Goal: Navigation & Orientation: Find specific page/section

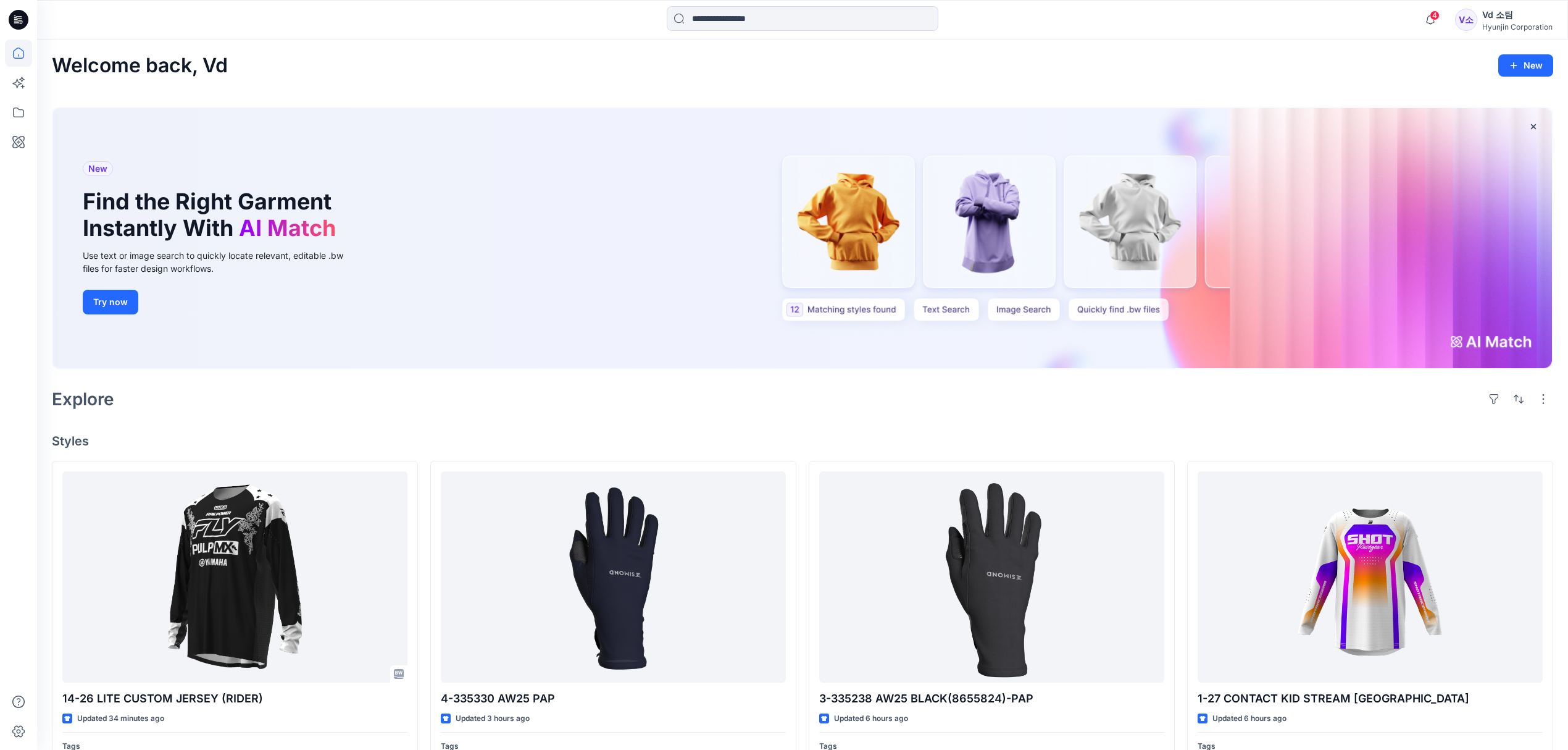
click at [424, 404] on div "Explore" at bounding box center [802, 399] width 1501 height 30
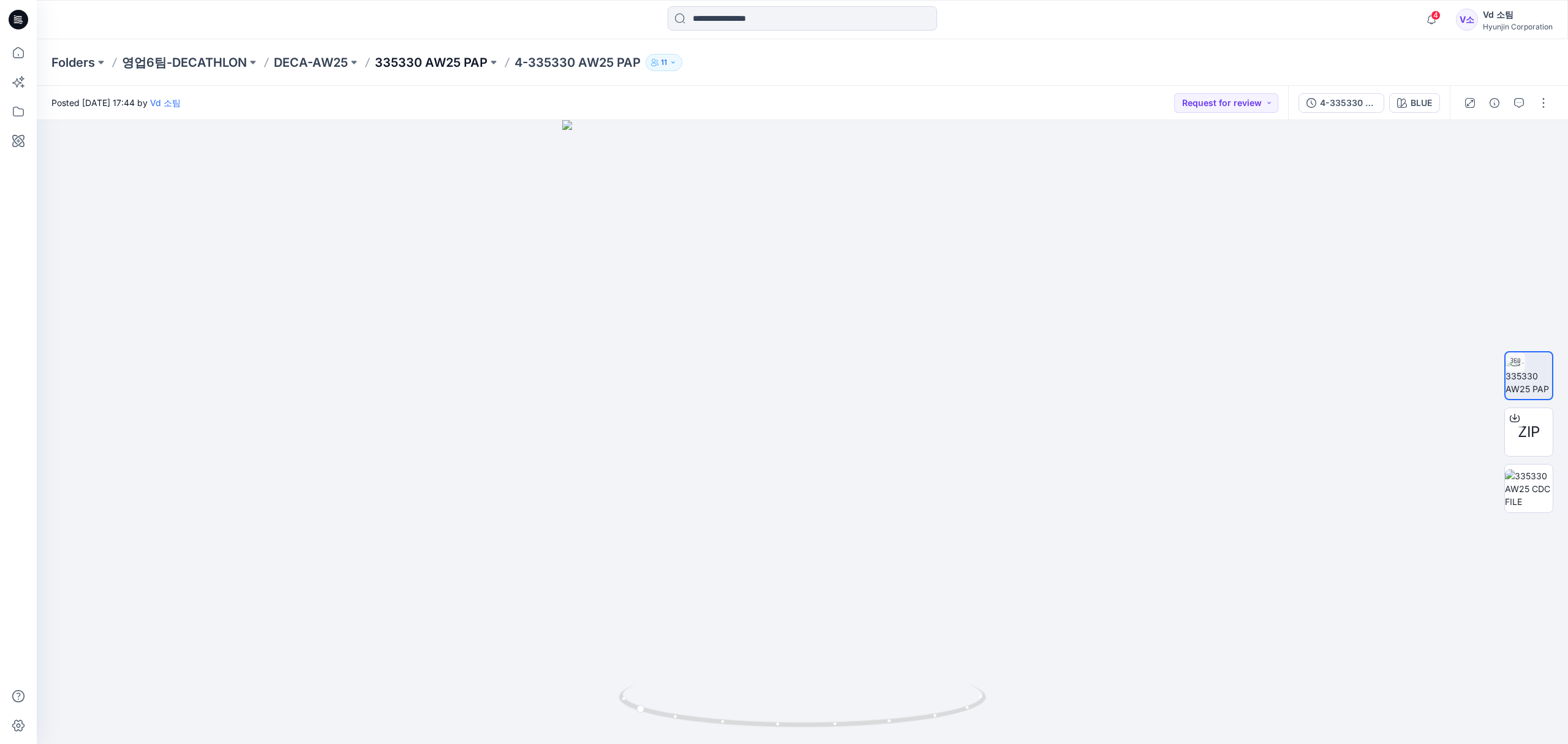
click at [419, 59] on p "335330 AW25 PAP" at bounding box center [431, 63] width 113 height 17
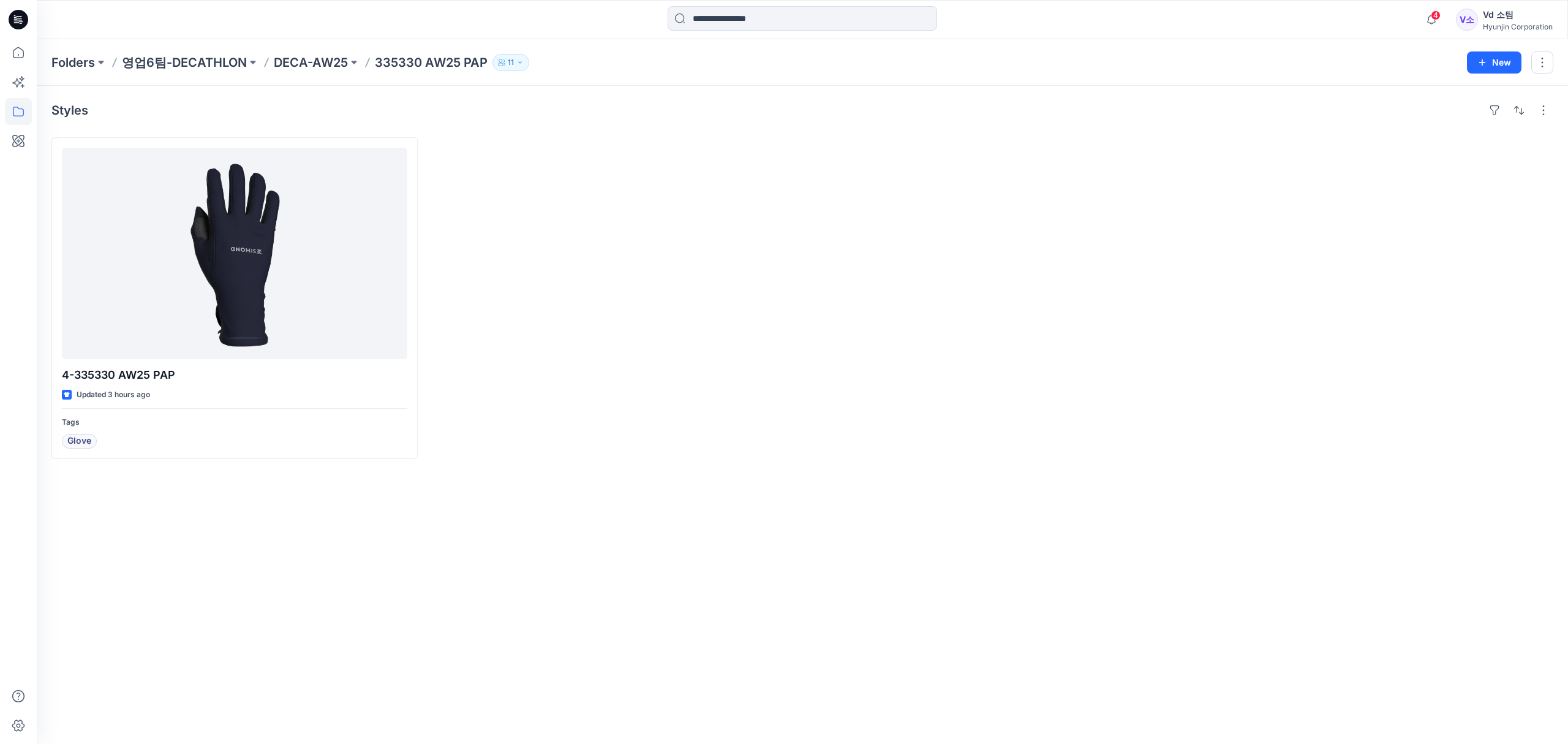
click at [1033, 300] on div at bounding box center [992, 297] width 366 height 322
